Goal: Information Seeking & Learning: Learn about a topic

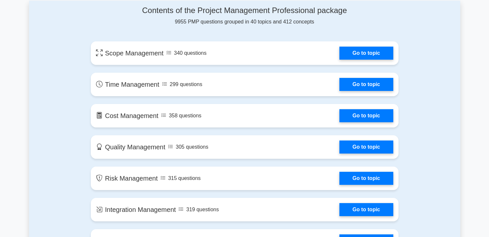
scroll to position [349, 0]
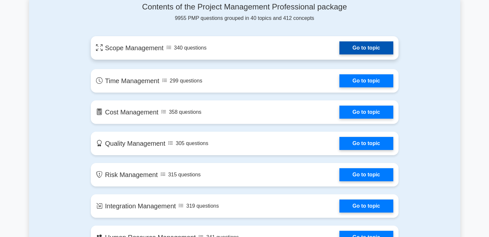
click at [357, 48] on link "Go to topic" at bounding box center [366, 47] width 54 height 13
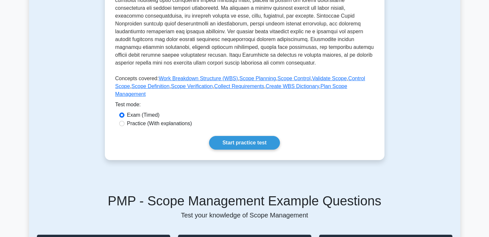
scroll to position [222, 0]
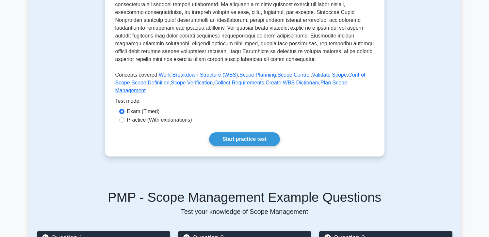
click at [137, 120] on label "Practice (With explanations)" at bounding box center [159, 120] width 65 height 8
click at [124, 120] on input "Practice (With explanations)" at bounding box center [121, 120] width 5 height 5
radio input "true"
click at [248, 140] on link "Start practice test" at bounding box center [244, 140] width 71 height 14
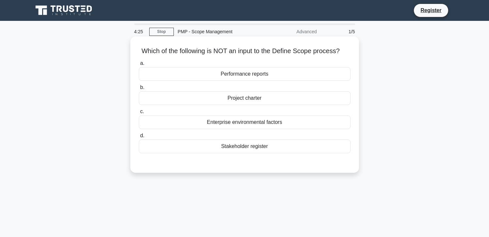
click at [283, 80] on div "Performance reports" at bounding box center [245, 74] width 212 height 14
click at [139, 66] on input "a. Performance reports" at bounding box center [139, 63] width 0 height 4
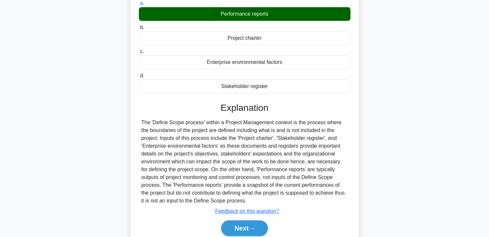
scroll to position [115, 0]
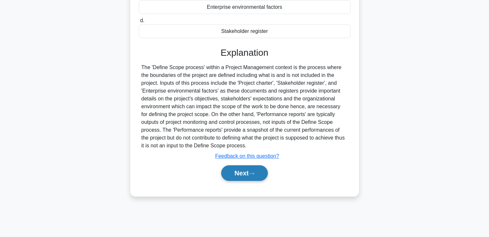
click at [242, 179] on button "Next" at bounding box center [244, 174] width 47 height 16
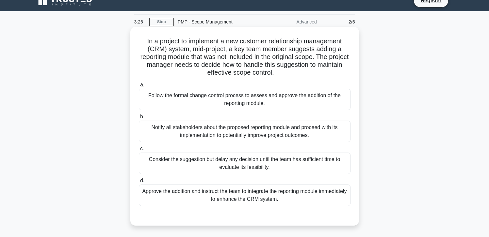
scroll to position [15, 0]
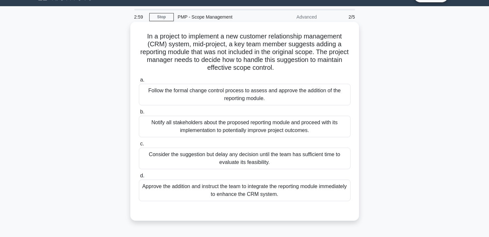
click at [279, 162] on div "Consider the suggestion but delay any decision until the team has sufficient ti…" at bounding box center [245, 159] width 212 height 22
click at [139, 146] on input "c. Consider the suggestion but delay any decision until the team has sufficient…" at bounding box center [139, 144] width 0 height 4
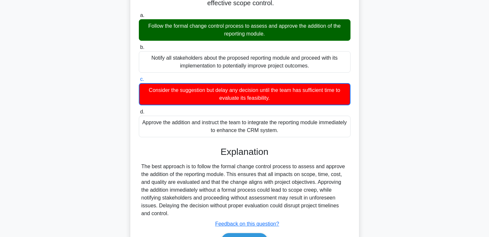
scroll to position [119, 0]
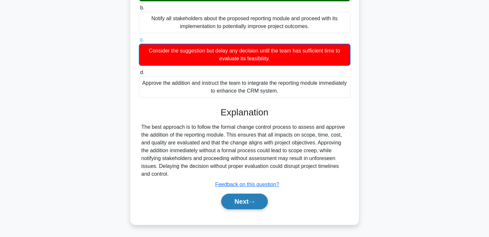
click at [245, 202] on button "Next" at bounding box center [244, 202] width 47 height 16
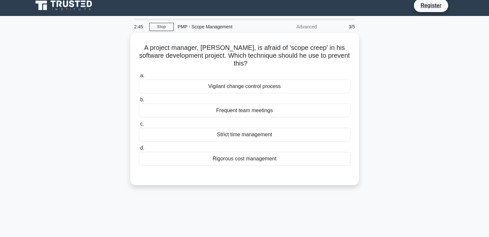
scroll to position [0, 0]
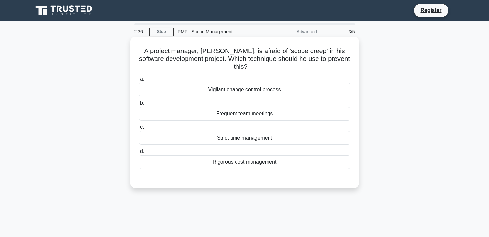
click at [273, 83] on div "Vigilant change control process" at bounding box center [245, 90] width 212 height 14
click at [139, 81] on input "a. Vigilant change control process" at bounding box center [139, 79] width 0 height 4
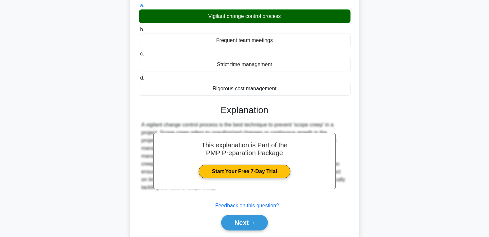
scroll to position [78, 0]
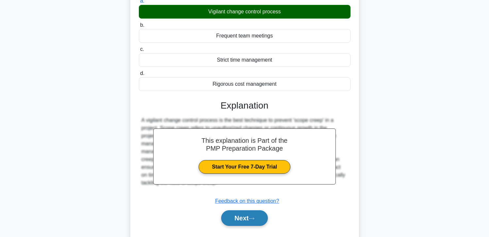
click at [254, 217] on icon at bounding box center [252, 219] width 6 height 4
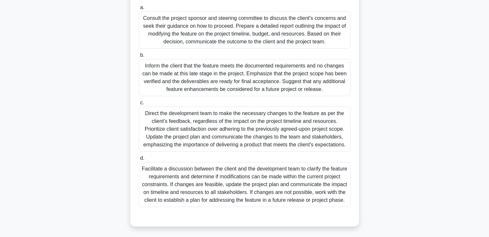
scroll to position [152, 0]
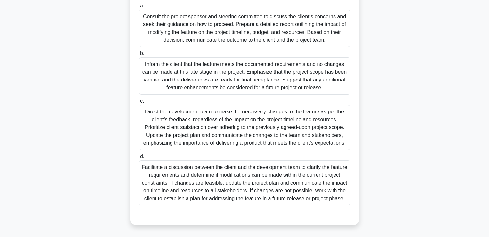
click at [306, 182] on div "Facilitate a discussion between the client and the development team to clarify …" at bounding box center [245, 183] width 212 height 45
click at [139, 159] on input "d. Facilitate a discussion between the client and the development team to clari…" at bounding box center [139, 157] width 0 height 4
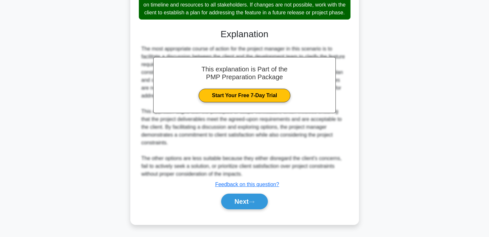
scroll to position [334, 0]
click at [242, 207] on button "Next" at bounding box center [244, 202] width 47 height 16
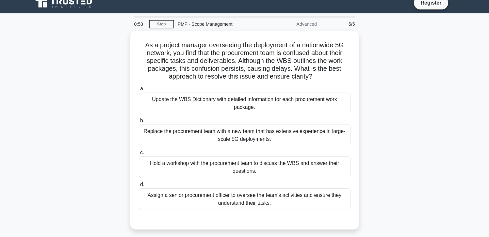
scroll to position [0, 0]
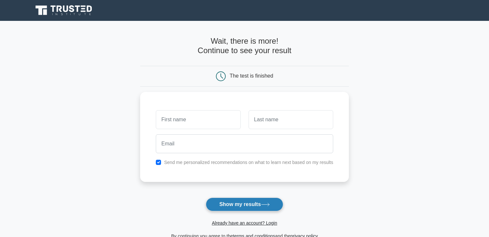
click at [260, 205] on button "Show my results" at bounding box center [244, 205] width 77 height 14
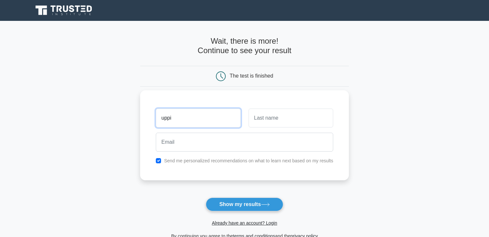
type input "uppi"
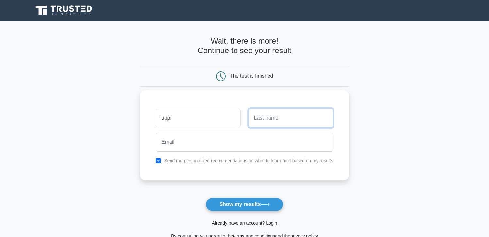
click at [297, 120] on input "text" at bounding box center [291, 118] width 85 height 19
type input "m"
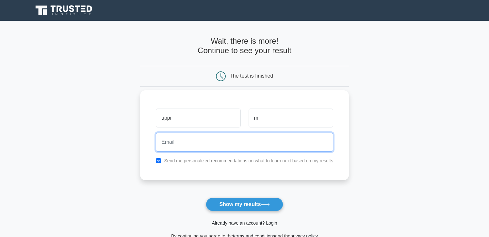
click at [252, 143] on input "email" at bounding box center [244, 142] width 177 height 19
type input "uppi@gmail.com"
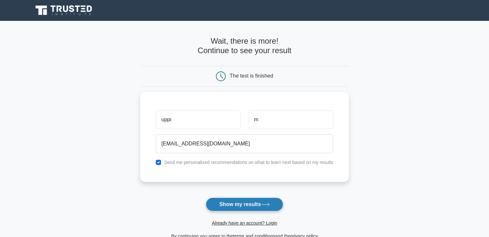
click at [246, 204] on button "Show my results" at bounding box center [244, 205] width 77 height 14
